Goal: Task Accomplishment & Management: Manage account settings

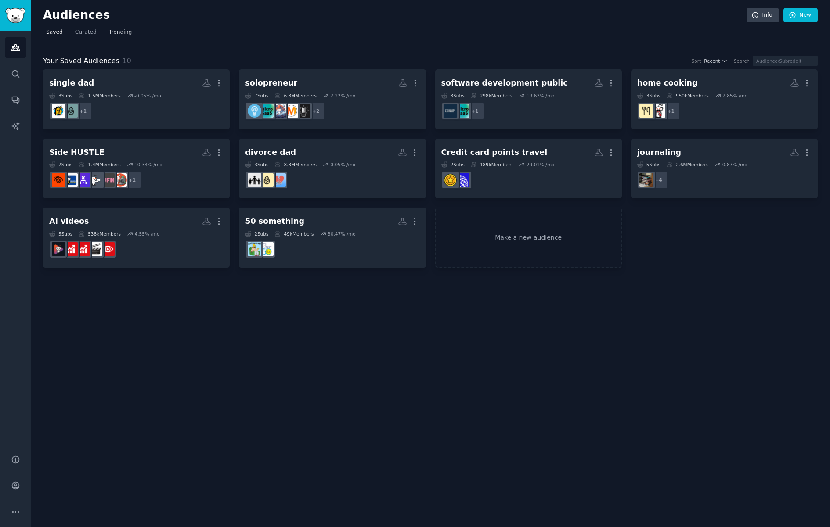
click at [115, 29] on span "Trending" at bounding box center [120, 33] width 23 height 8
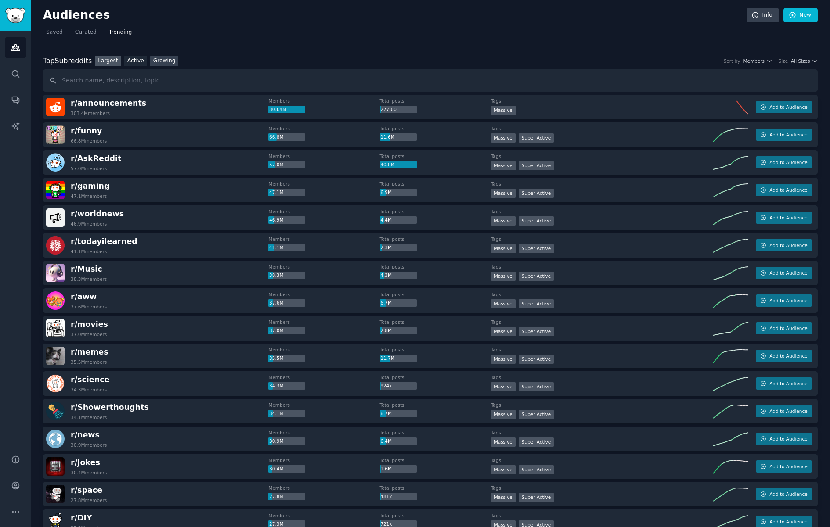
click at [164, 60] on link "Growing" at bounding box center [164, 61] width 29 height 11
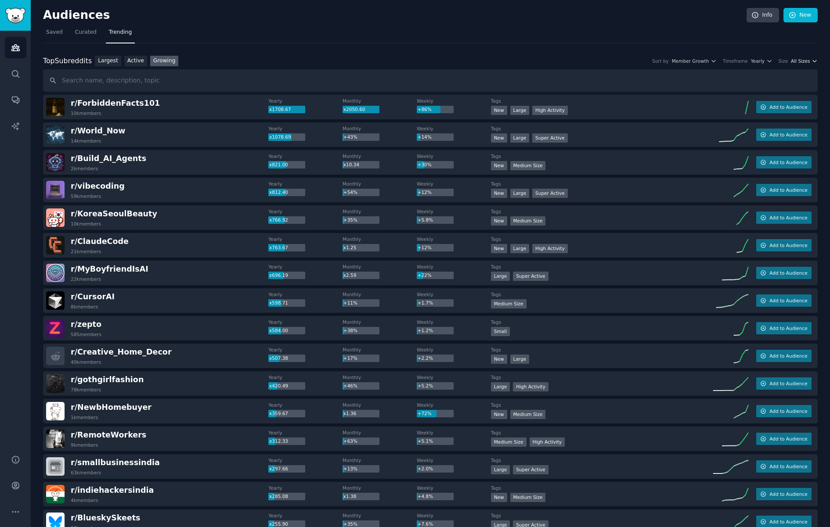
click at [795, 63] on span "All Sizes" at bounding box center [800, 61] width 19 height 6
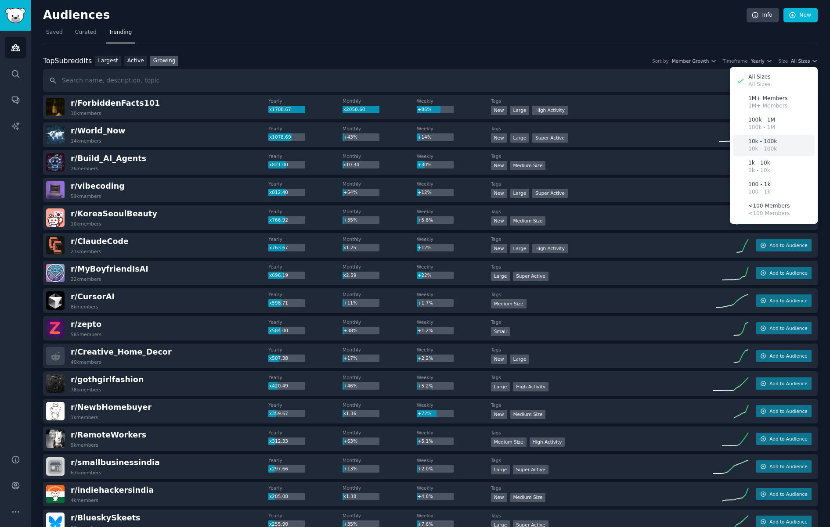
click at [760, 147] on p "10k - 100k" at bounding box center [762, 149] width 29 height 8
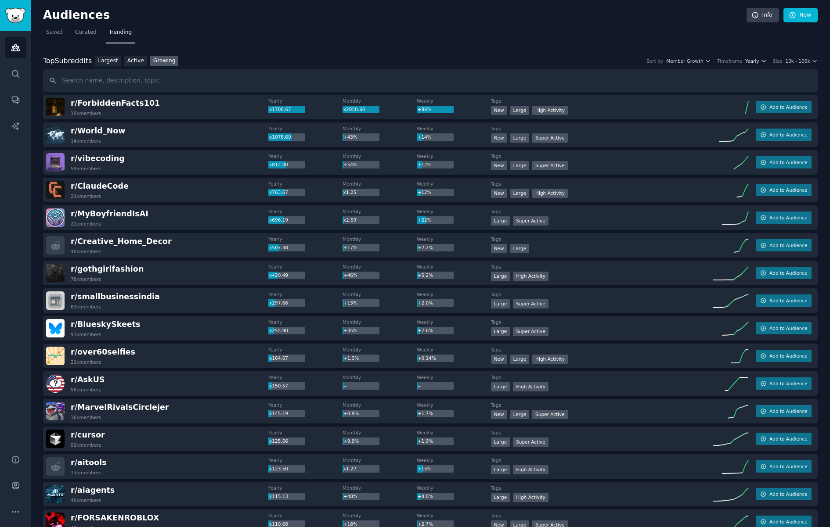
click at [755, 61] on span "Yearly" at bounding box center [752, 61] width 14 height 6
click at [720, 111] on div "Weekly" at bounding box center [723, 108] width 82 height 15
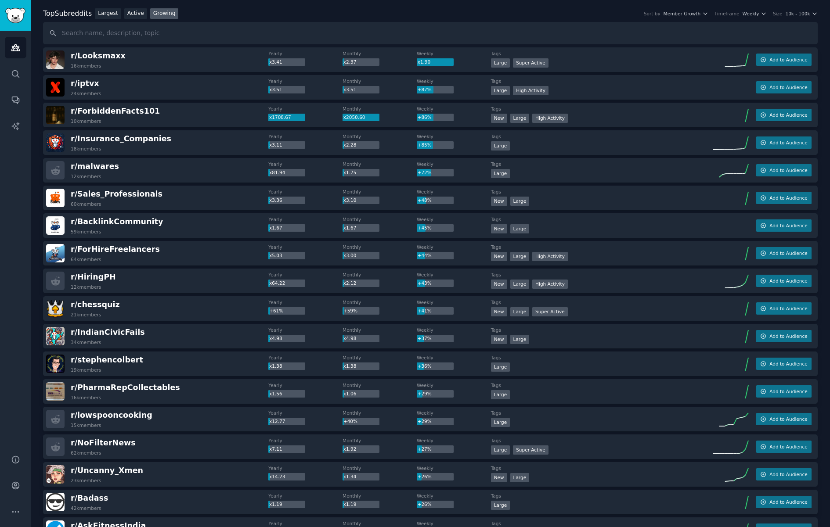
scroll to position [48, 0]
click at [98, 137] on span "r/ Insurance_Companies" at bounding box center [121, 138] width 101 height 9
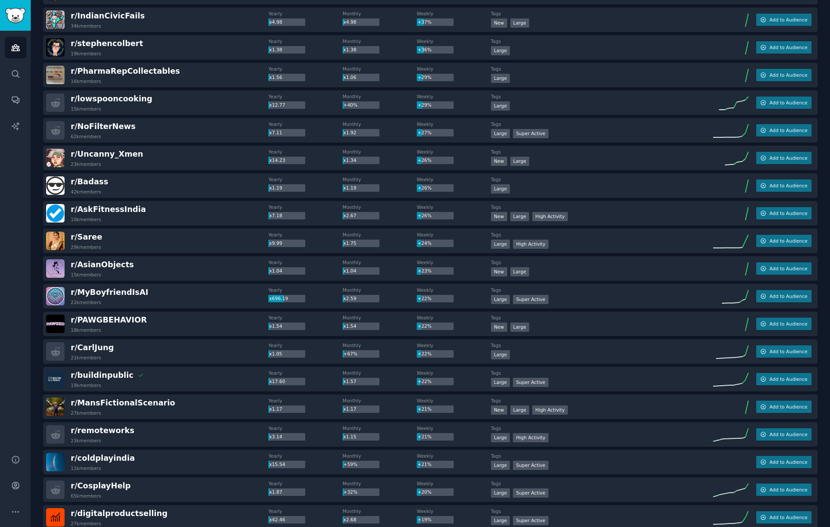
scroll to position [372, 0]
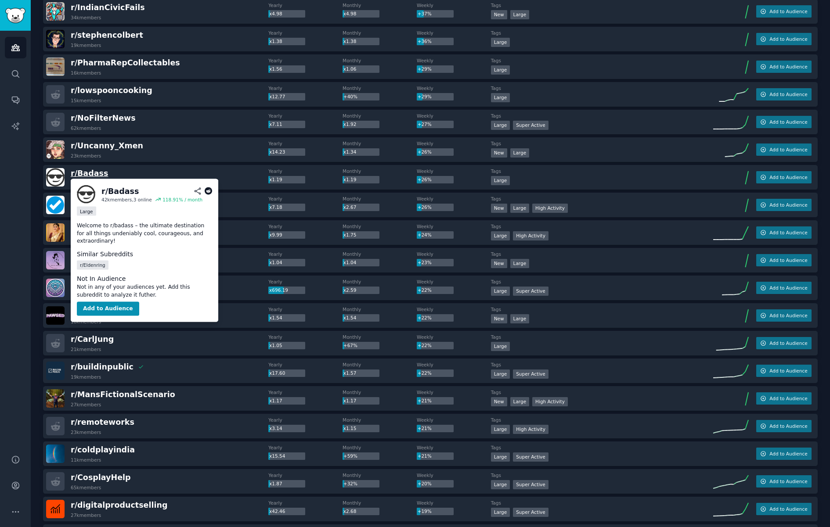
click at [83, 175] on span "r/ Badass" at bounding box center [89, 173] width 37 height 9
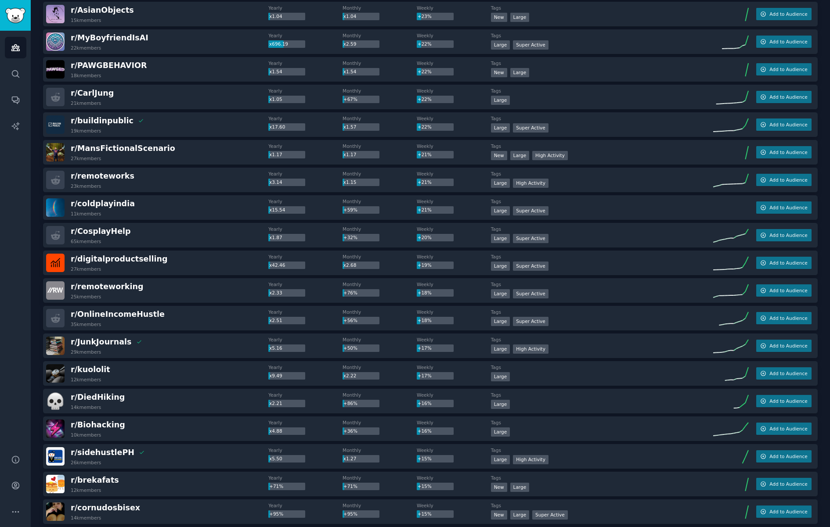
scroll to position [622, 0]
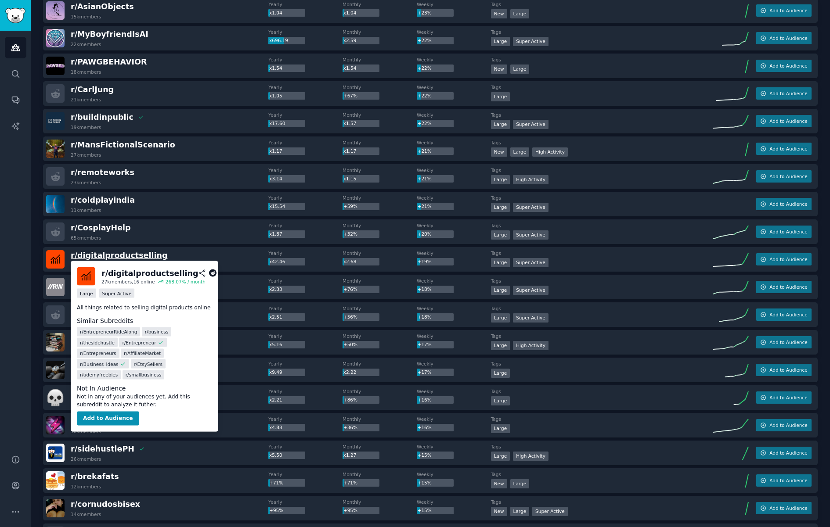
click at [125, 255] on span "r/ digitalproductselling" at bounding box center [119, 255] width 97 height 9
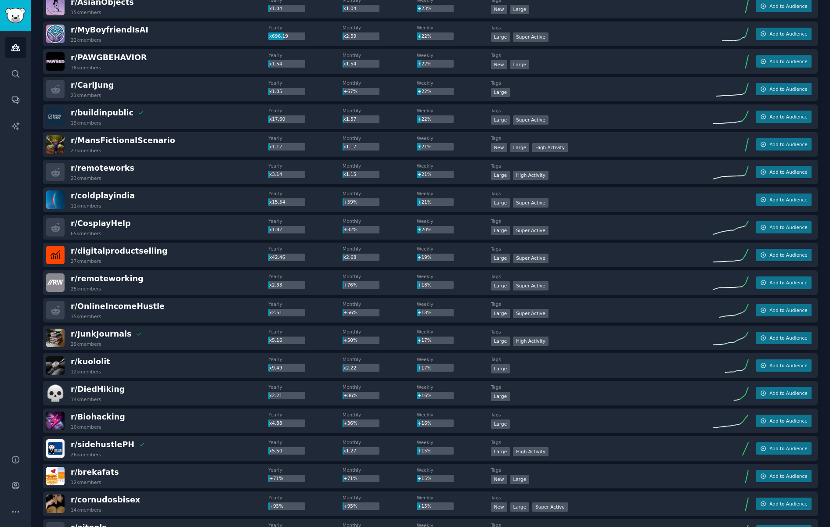
scroll to position [630, 0]
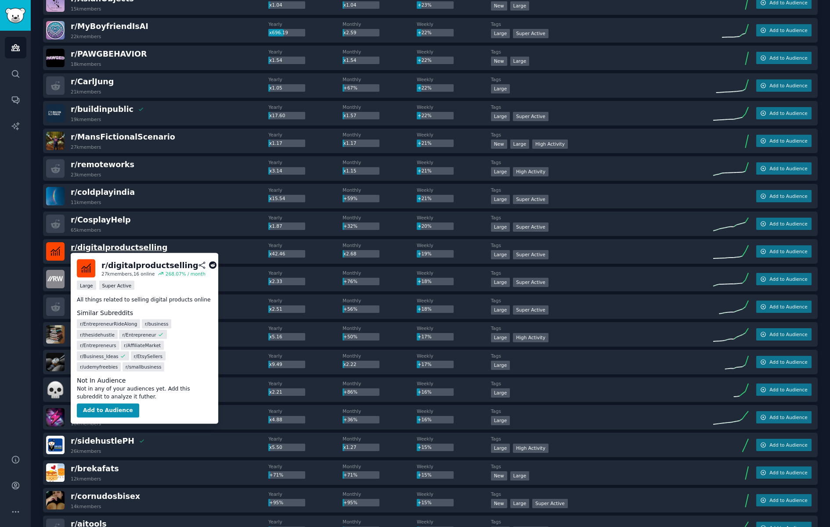
click at [123, 249] on span "r/ digitalproductselling" at bounding box center [119, 247] width 97 height 9
click at [107, 404] on button "Add to Audience" at bounding box center [108, 411] width 62 height 14
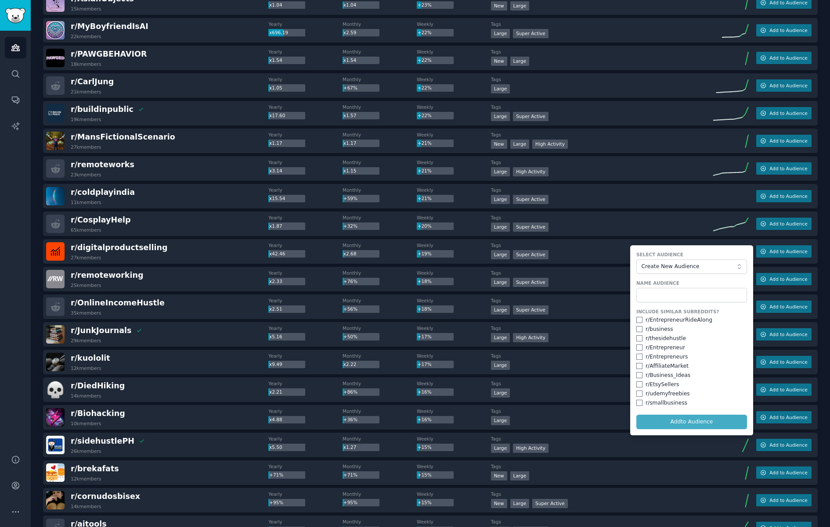
click at [653, 321] on div "r/ EntrepreneurRideAlong" at bounding box center [678, 321] width 67 height 8
click at [638, 321] on input "checkbox" at bounding box center [639, 320] width 6 height 6
checkbox input "true"
click at [636, 338] on input "checkbox" at bounding box center [639, 338] width 6 height 6
checkbox input "true"
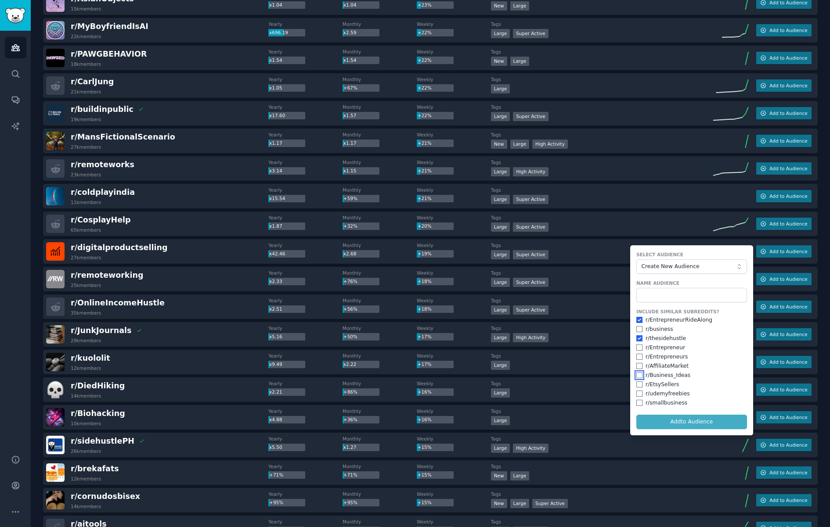
click at [638, 377] on input "checkbox" at bounding box center [639, 375] width 6 height 6
checkbox input "true"
click at [640, 385] on input "checkbox" at bounding box center [639, 384] width 6 height 6
checkbox input "true"
click at [640, 394] on input "checkbox" at bounding box center [639, 394] width 6 height 6
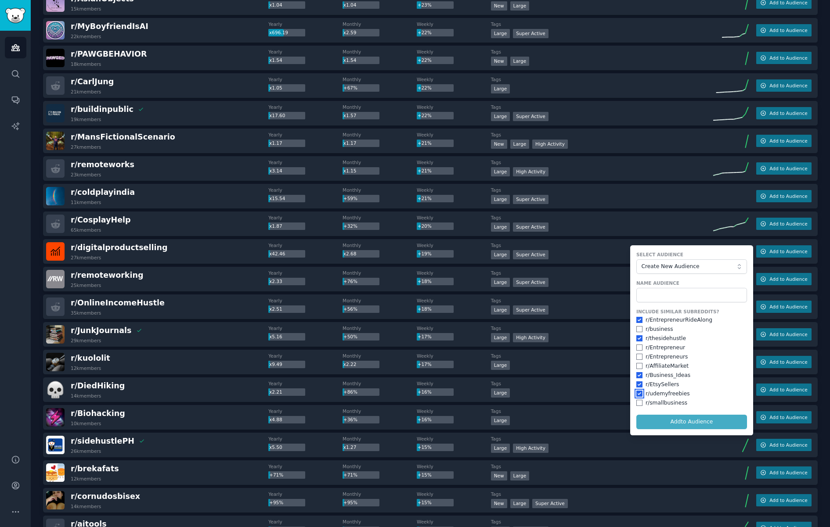
checkbox input "true"
click at [640, 402] on div "r/ smallbusiness" at bounding box center [691, 403] width 111 height 8
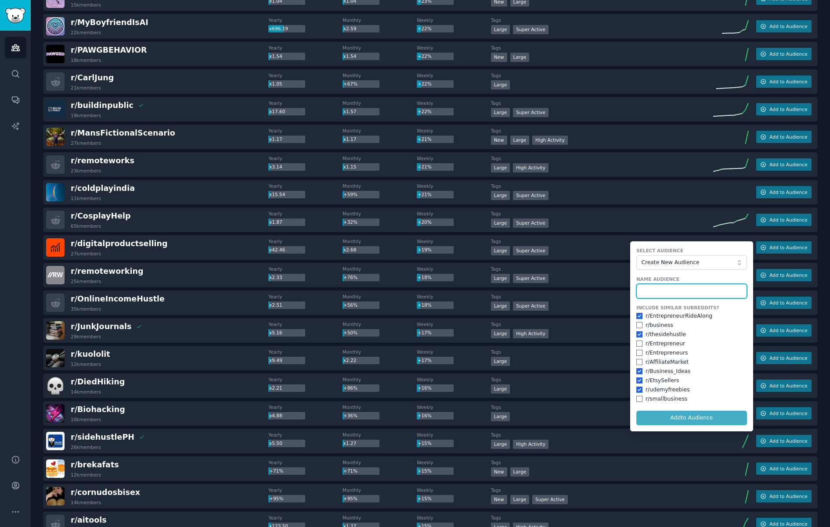
click at [653, 288] on input "text" at bounding box center [691, 291] width 111 height 15
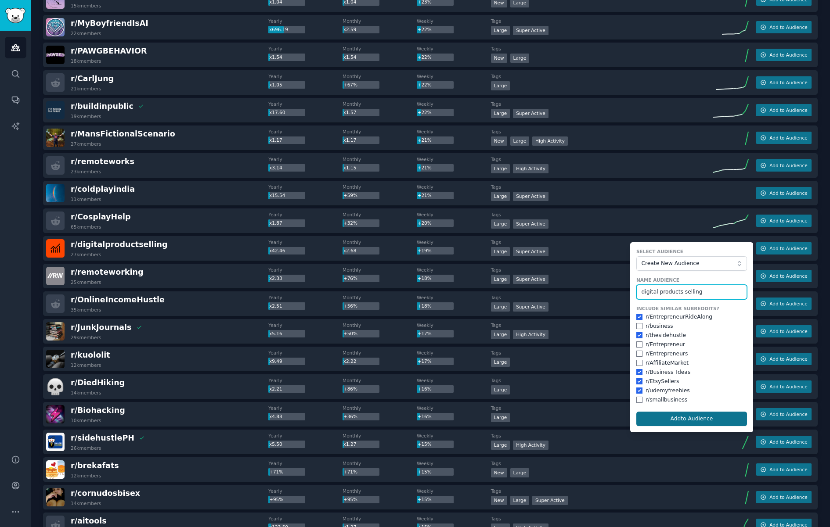
type input "digital products selling"
click at [691, 419] on button "Add to Audience" at bounding box center [691, 419] width 111 height 15
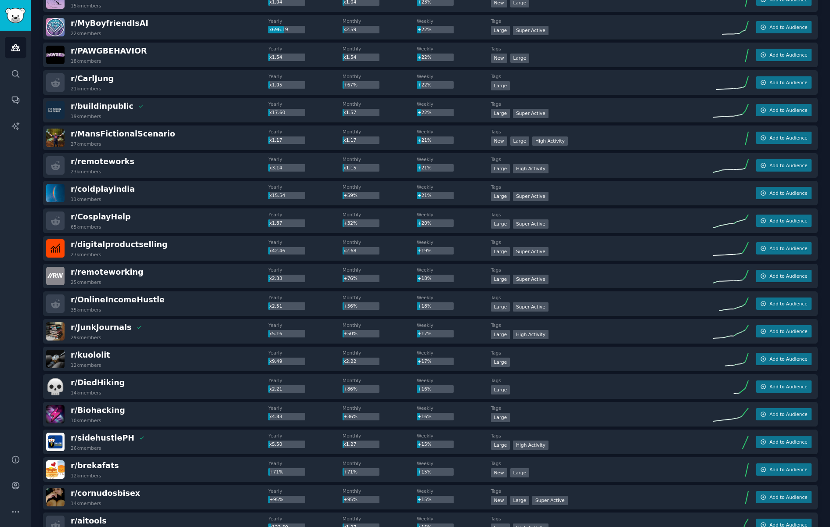
scroll to position [0, 0]
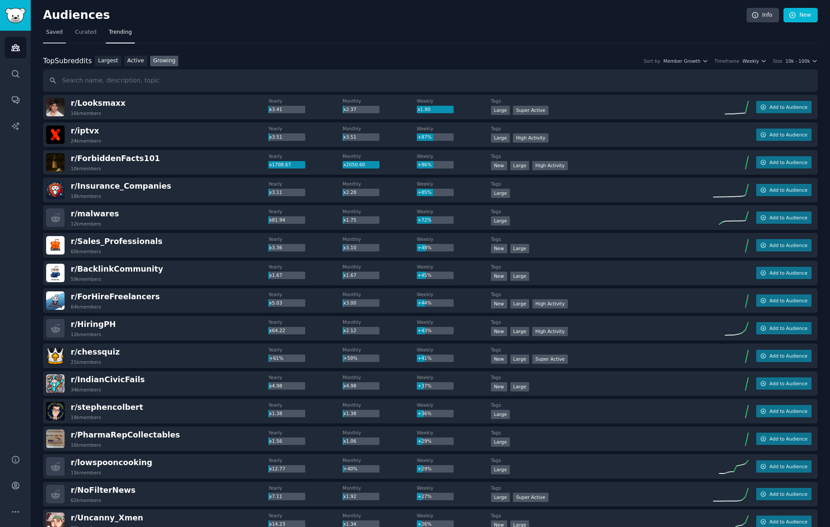
click at [54, 34] on span "Saved" at bounding box center [54, 33] width 17 height 8
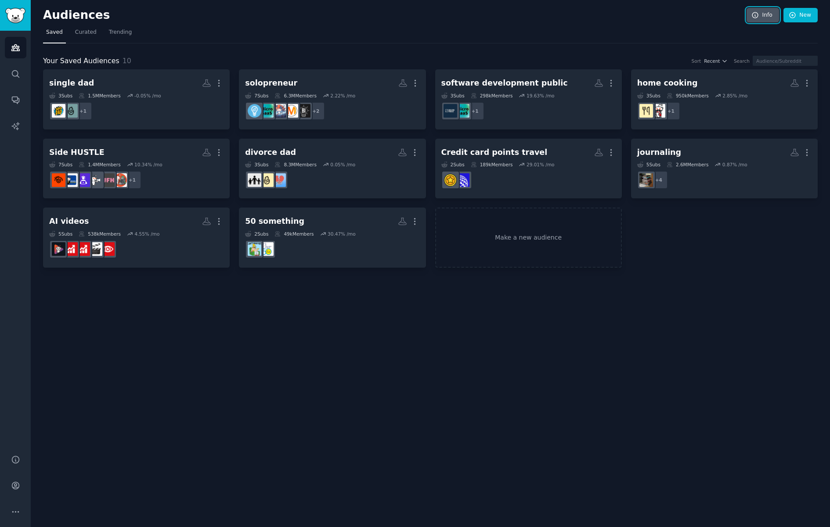
click at [766, 17] on link "Info" at bounding box center [762, 15] width 32 height 15
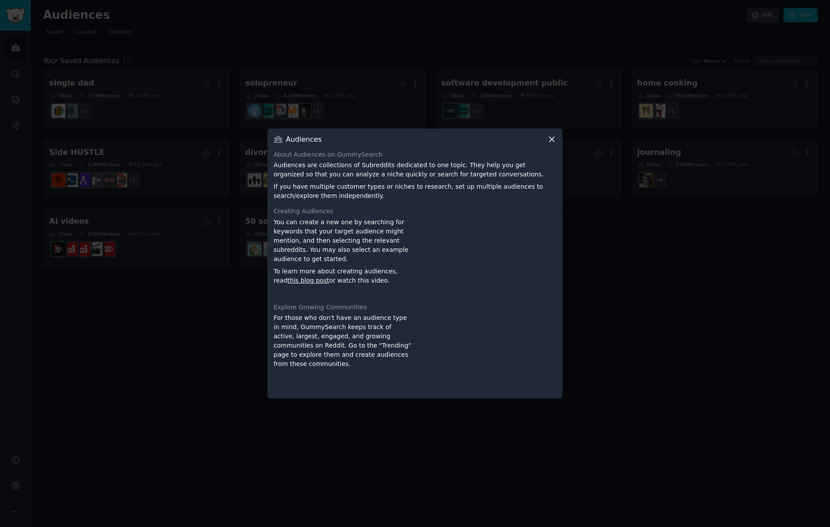
click at [552, 138] on icon at bounding box center [551, 139] width 9 height 9
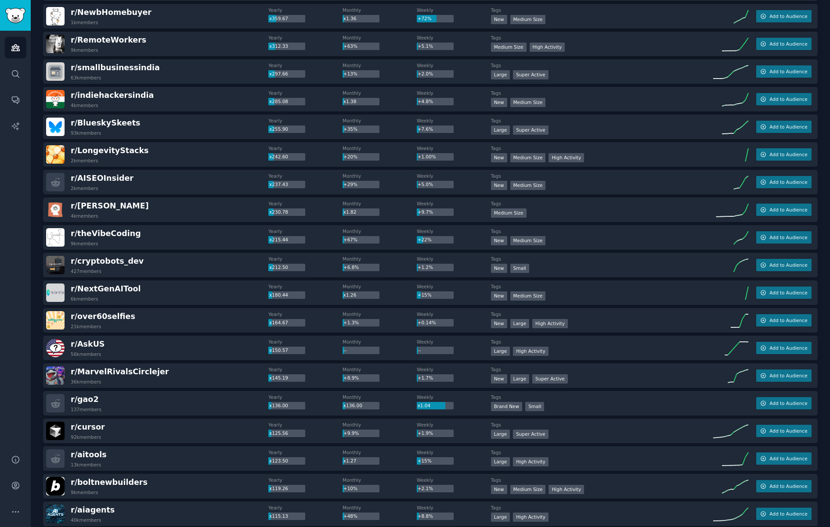
scroll to position [396, 0]
